Goal: Check status: Check status

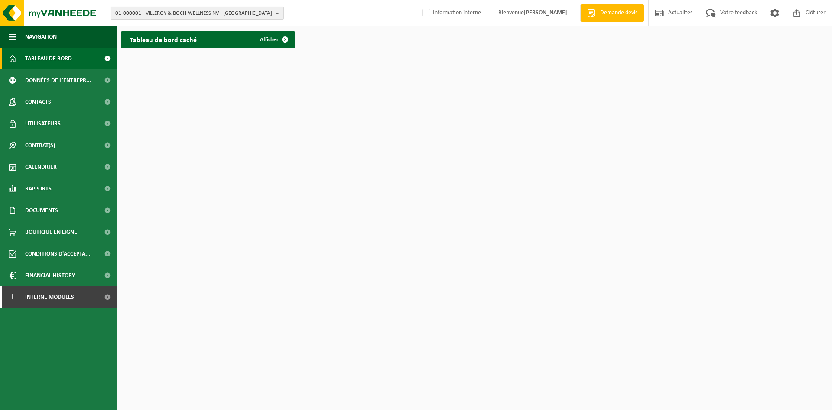
click at [159, 13] on span "01-000001 - VILLEROY & BOCH WELLNESS NV - [GEOGRAPHIC_DATA]" at bounding box center [193, 13] width 157 height 13
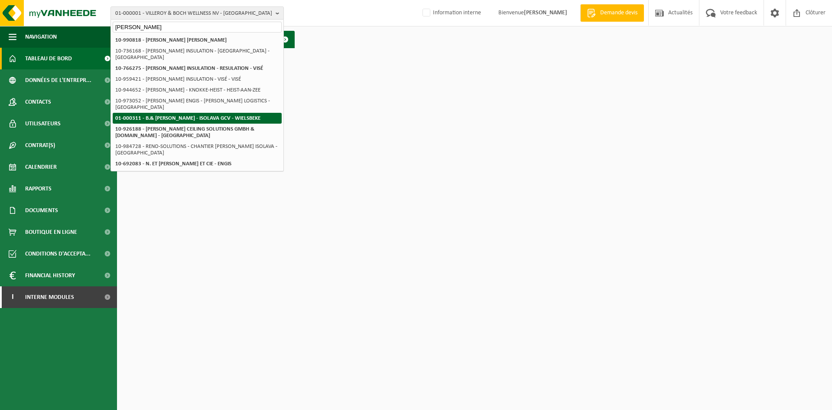
type input "[PERSON_NAME]"
click at [186, 115] on strong "01-000311 - B.& [PERSON_NAME] - ISOLAVA GCV - WIELSBEKE" at bounding box center [187, 118] width 145 height 6
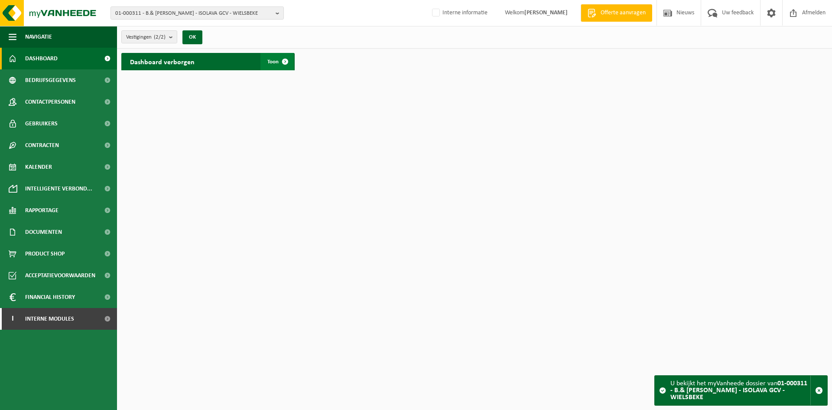
click at [275, 59] on span "Toon" at bounding box center [273, 62] width 11 height 6
